Goal: Information Seeking & Learning: Check status

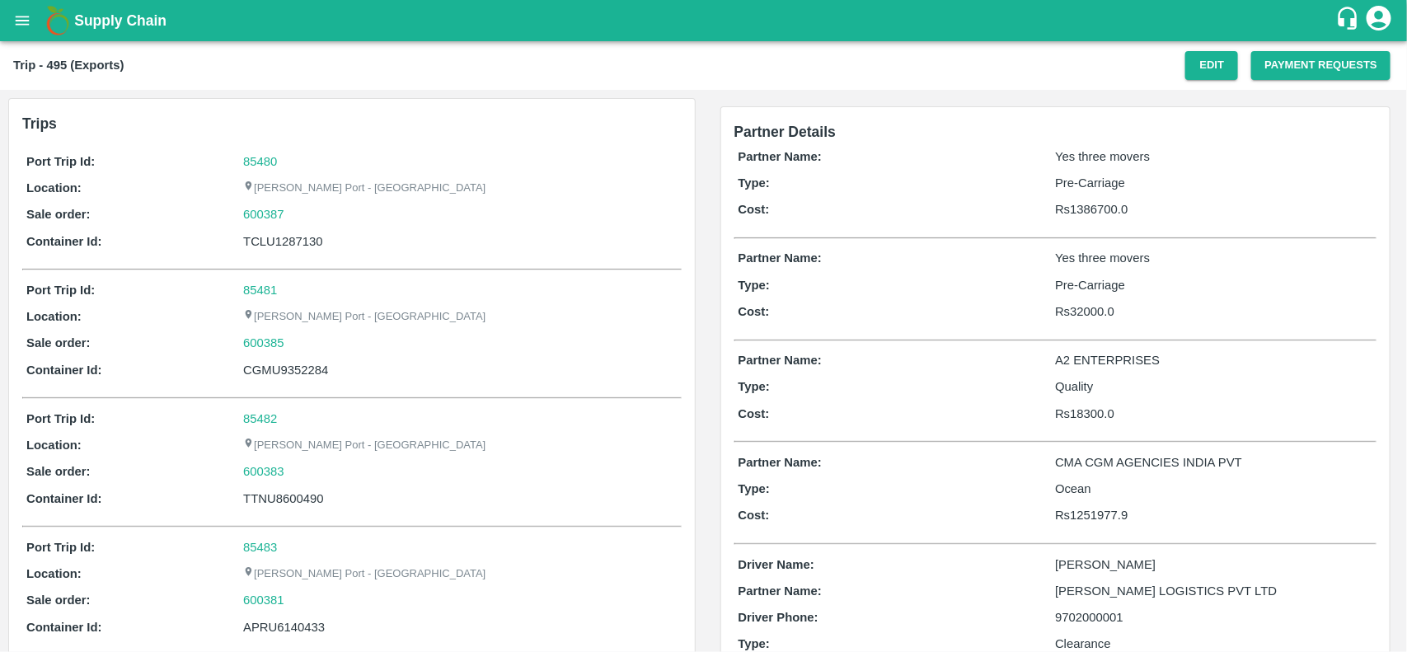
click at [278, 158] on div "85480" at bounding box center [459, 161] width 433 height 18
click at [255, 161] on link "85480" at bounding box center [260, 161] width 34 height 13
click at [293, 214] on div "600387" at bounding box center [459, 214] width 433 height 18
copy link "600387"
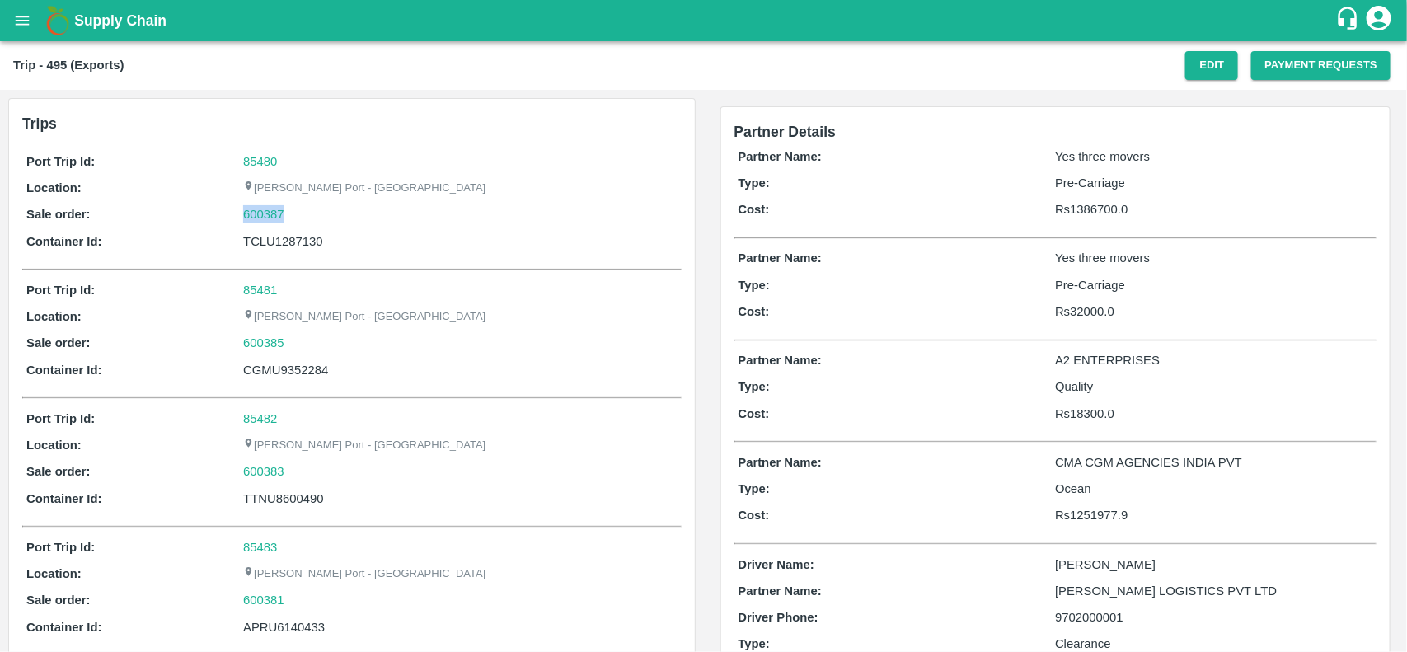
click at [293, 214] on div "600387" at bounding box center [459, 214] width 433 height 18
click at [256, 211] on link "600387" at bounding box center [263, 214] width 41 height 18
click at [1064, 152] on p "Yes three movers" at bounding box center [1213, 156] width 317 height 18
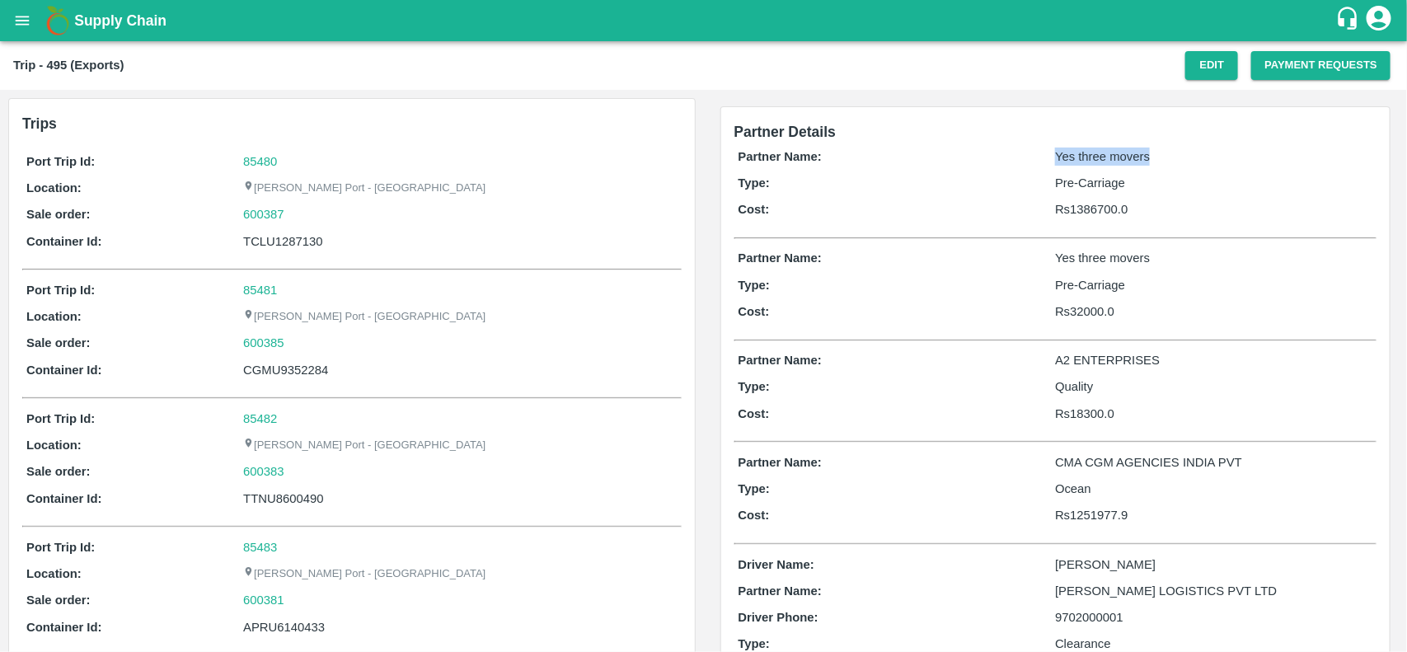
copy p "Yes three movers"
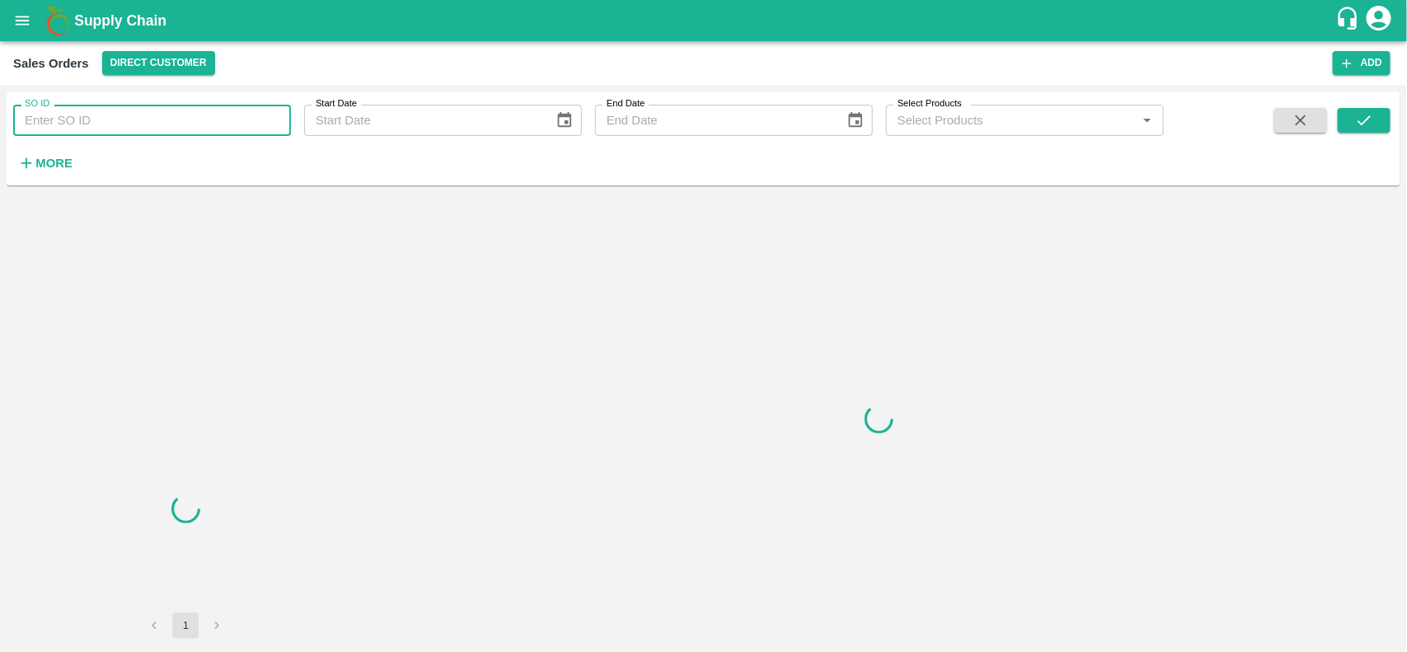
click at [110, 126] on input "SO ID" at bounding box center [152, 120] width 278 height 31
paste input "600387"
click at [110, 126] on input "600387" at bounding box center [152, 120] width 278 height 31
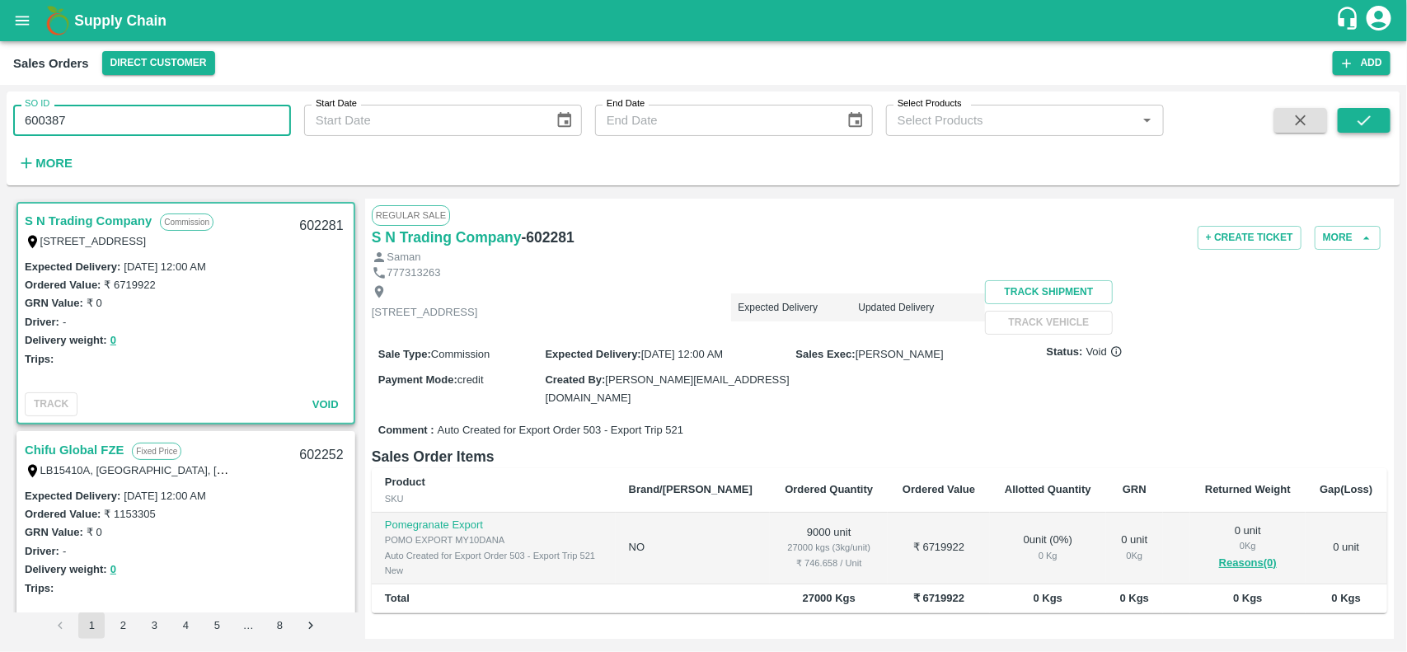
type input "600387"
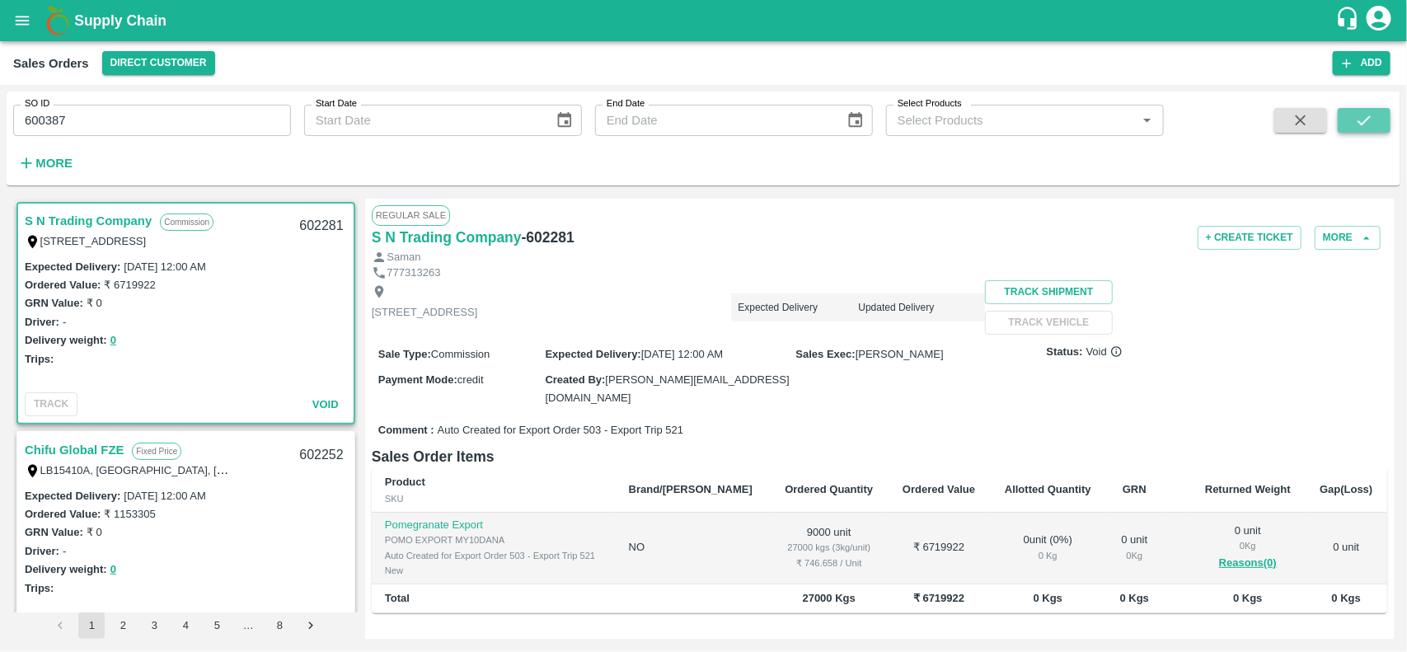
click at [1360, 125] on icon "submit" at bounding box center [1364, 120] width 18 height 18
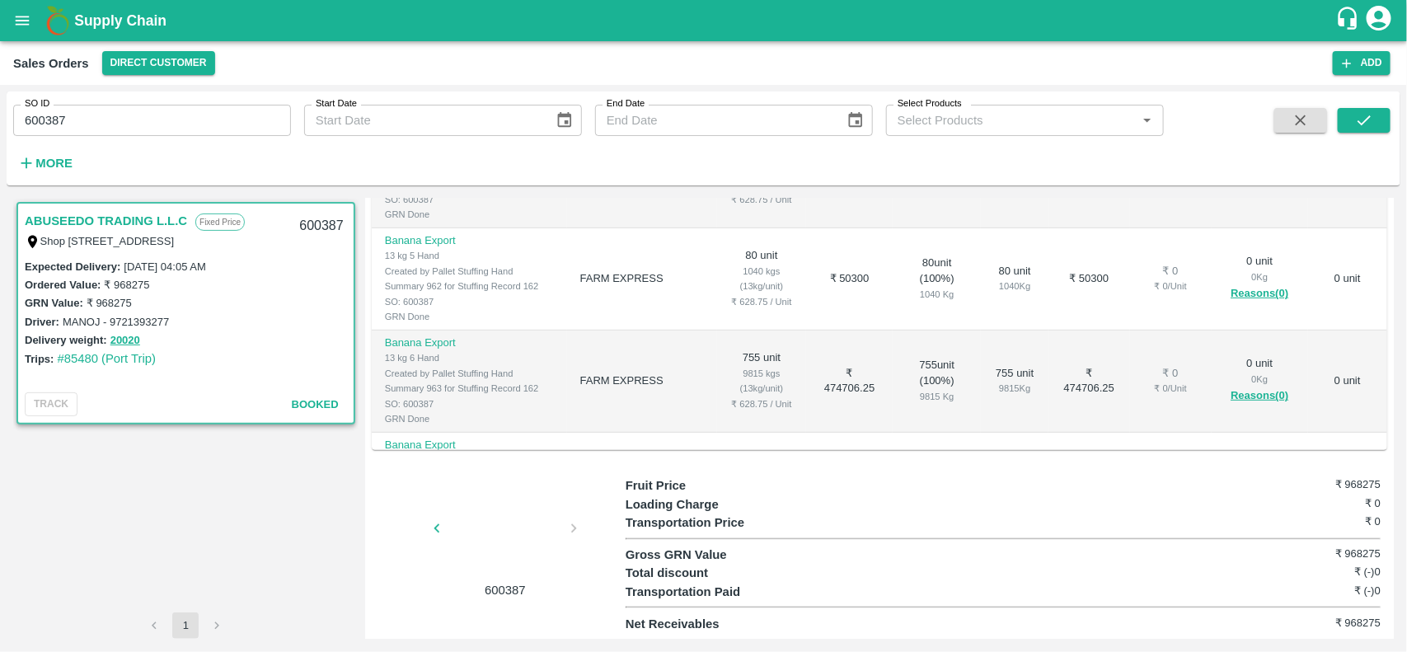
scroll to position [40, 0]
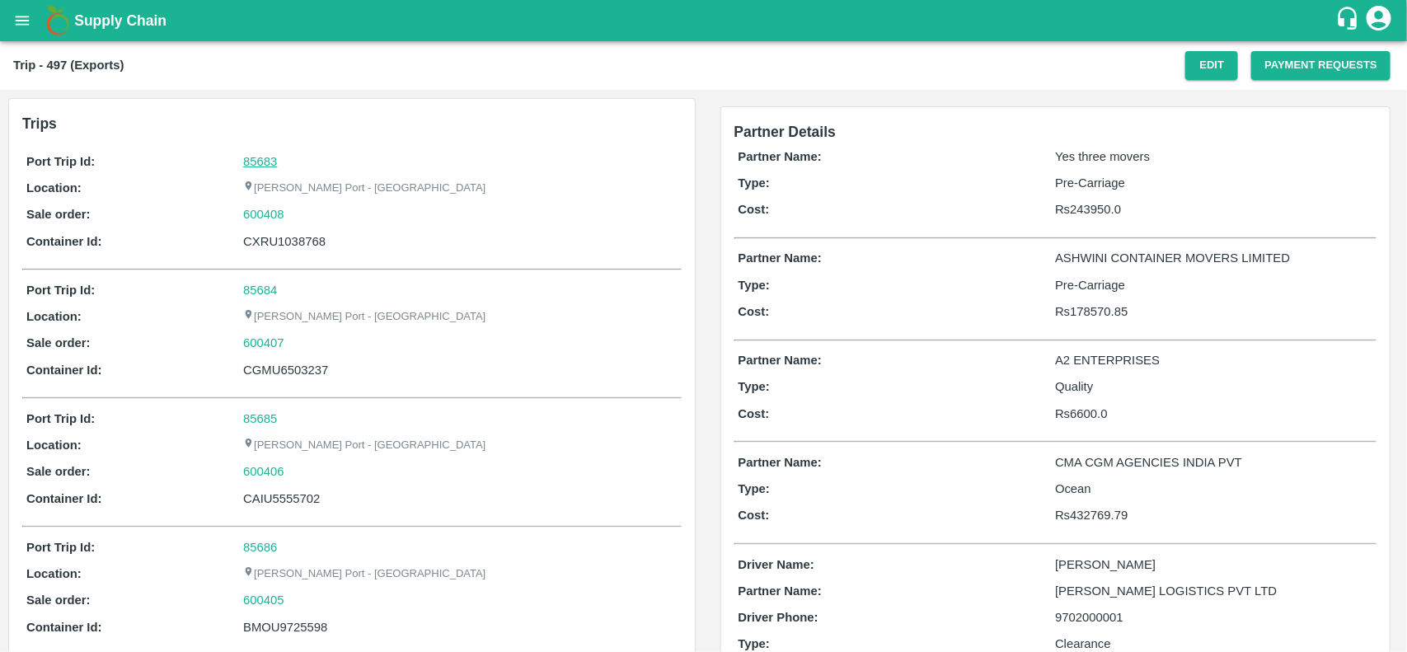
click at [260, 162] on link "85683" at bounding box center [260, 161] width 34 height 13
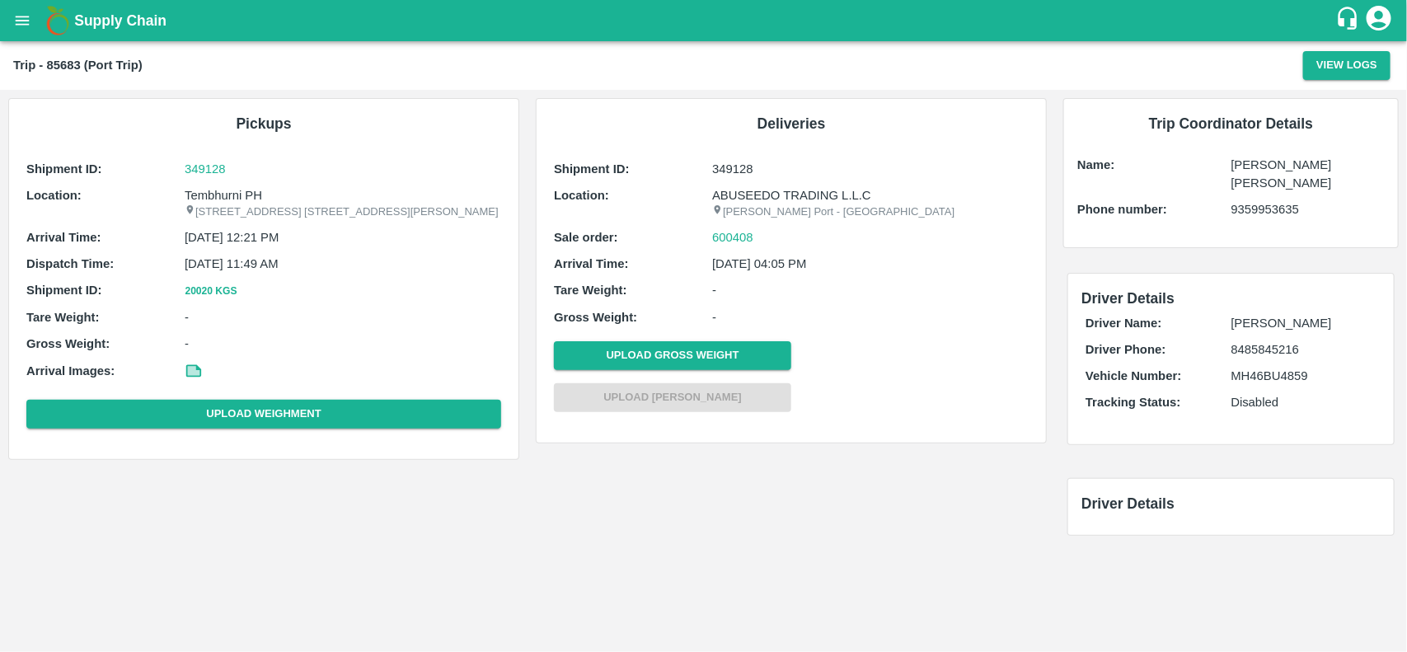
click at [228, 194] on p "Tembhurni PH" at bounding box center [343, 195] width 316 height 18
copy p "Tembhurni"
click at [228, 194] on p "Tembhurni PH" at bounding box center [343, 195] width 316 height 18
copy p "Tembhurni PH"
click at [228, 194] on p "Tembhurni PH" at bounding box center [343, 195] width 316 height 18
